Goal: Register for event/course

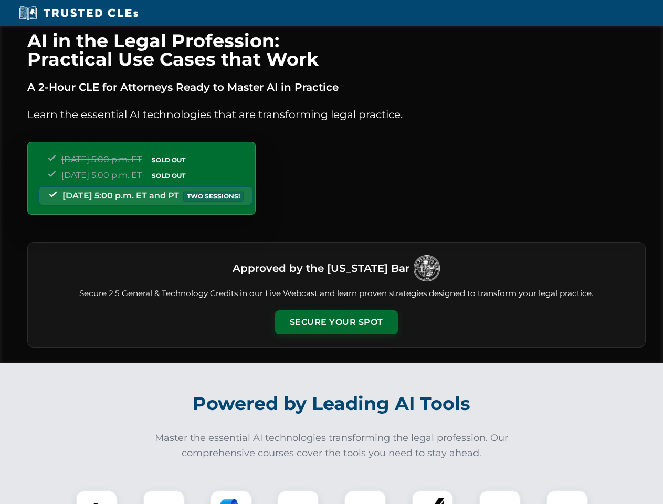
click at [336, 322] on button "Secure Your Spot" at bounding box center [336, 322] width 123 height 24
click at [97, 497] on img at bounding box center [96, 511] width 30 height 30
